Goal: Task Accomplishment & Management: Manage account settings

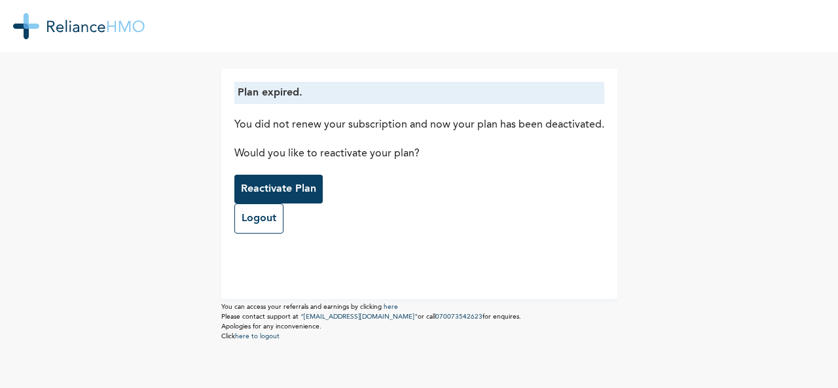
click at [263, 189] on p "Reactivate Plan" at bounding box center [278, 189] width 75 height 16
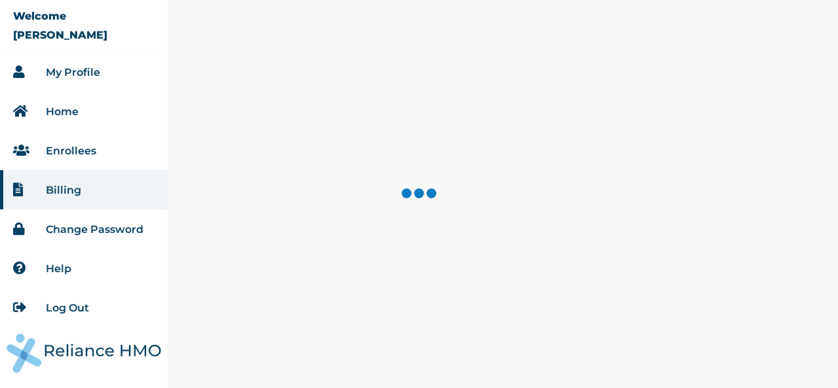
click at [90, 79] on li "My Profile" at bounding box center [84, 71] width 168 height 39
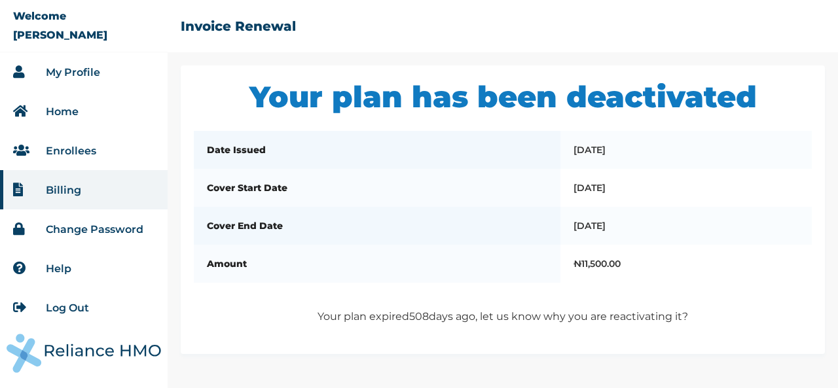
click at [92, 72] on link "My Profile" at bounding box center [73, 72] width 54 height 12
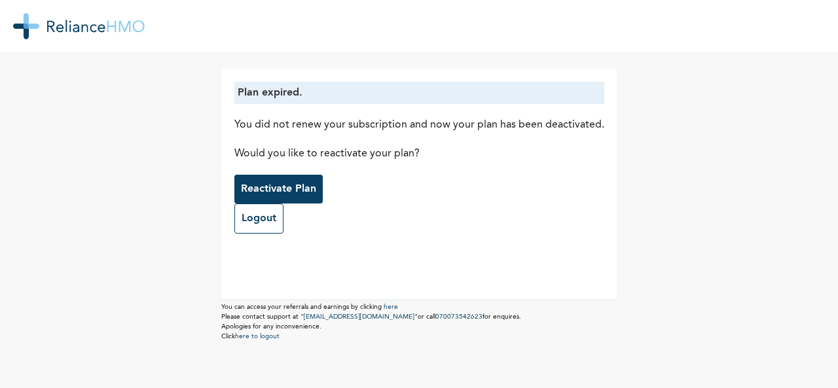
click at [287, 185] on p "Reactivate Plan" at bounding box center [278, 189] width 75 height 16
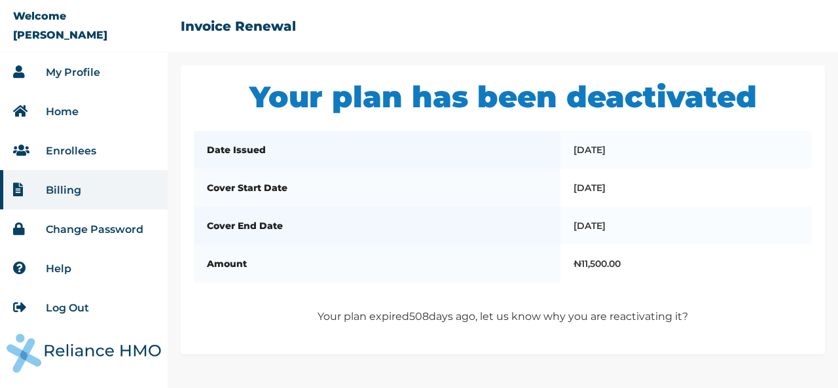
click at [84, 153] on link "Enrollees" at bounding box center [71, 151] width 50 height 12
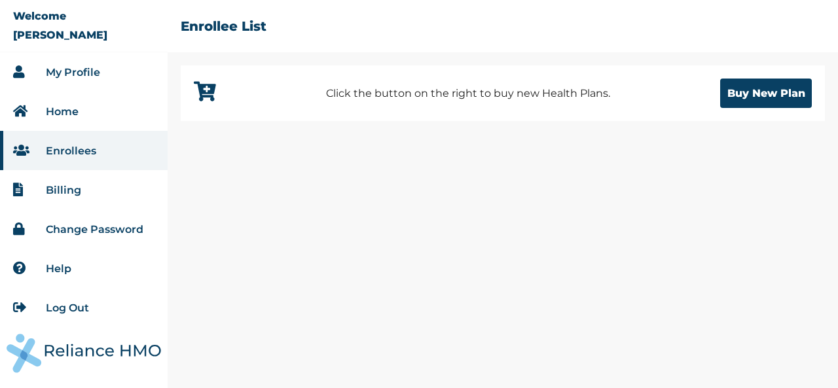
click at [73, 196] on link "Billing" at bounding box center [63, 190] width 35 height 12
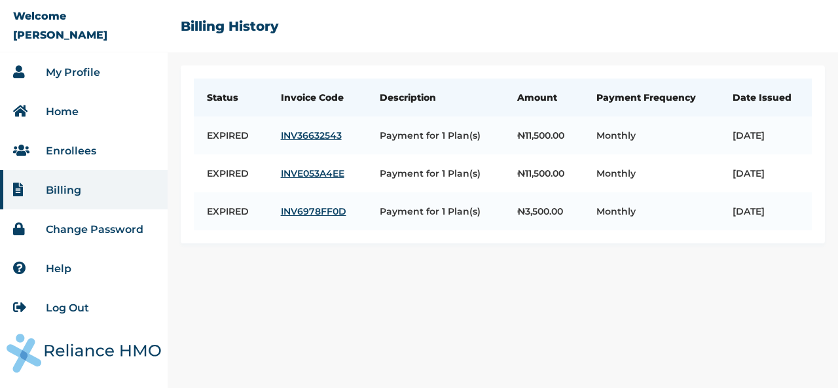
click at [85, 77] on link "My Profile" at bounding box center [73, 72] width 54 height 12
